Goal: Find specific fact: Find specific fact

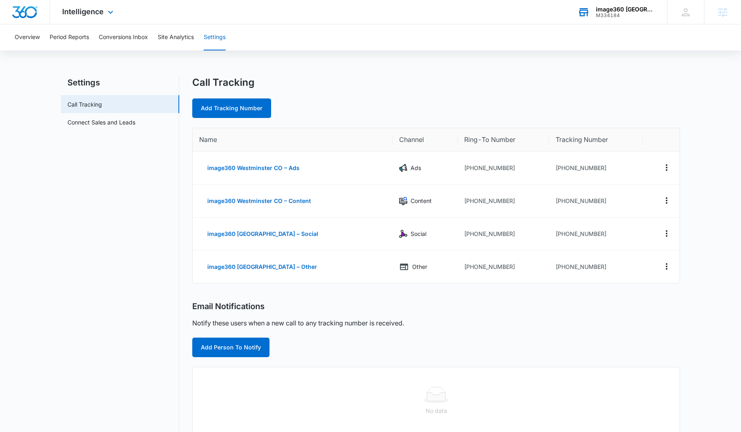
click at [616, 13] on div "M334184" at bounding box center [625, 16] width 59 height 6
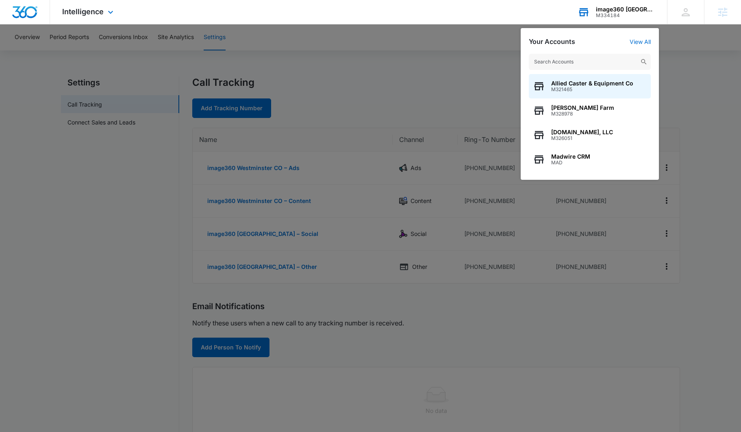
click at [568, 59] on input "text" at bounding box center [590, 62] width 122 height 16
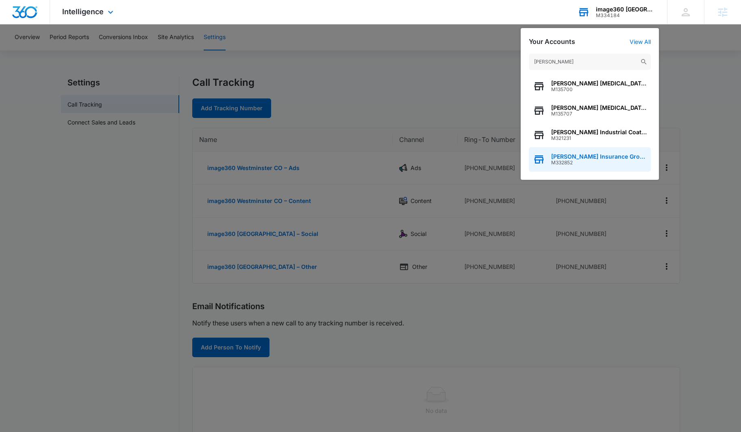
type input "[PERSON_NAME]"
click at [578, 161] on span "M332852" at bounding box center [600, 163] width 96 height 6
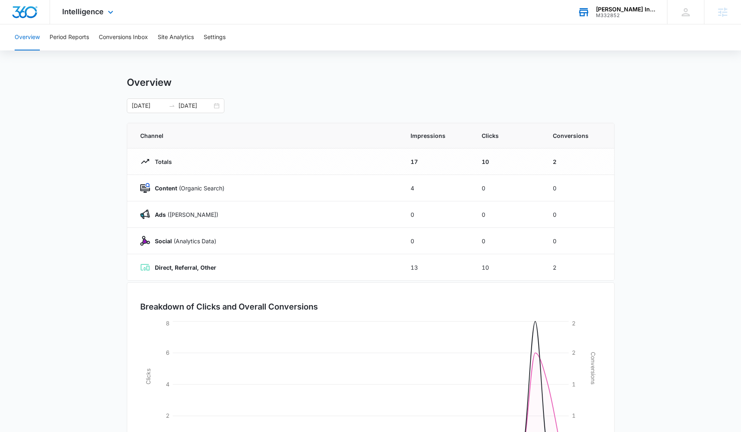
click at [74, 147] on main "Overview [DATE] [DATE] Channel Impressions Clicks Conversions Totals 17 10 2 Co…" at bounding box center [370, 289] width 741 height 427
click at [212, 37] on button "Settings" at bounding box center [215, 37] width 22 height 26
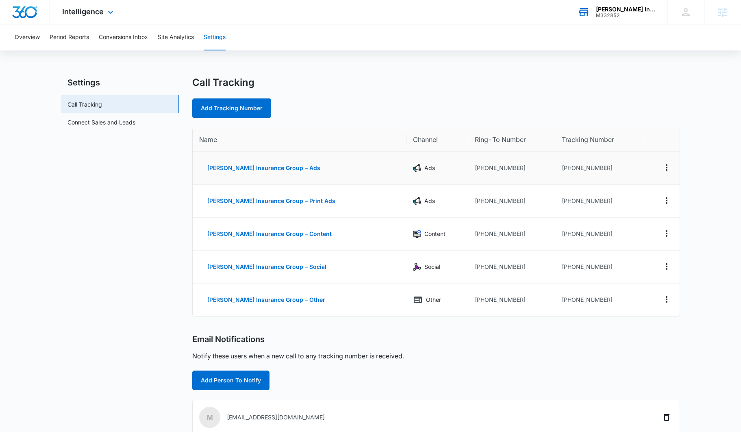
click at [580, 167] on td "[PHONE_NUMBER]" at bounding box center [600, 168] width 89 height 33
copy td "18336132995"
